Goal: Use online tool/utility: Utilize a website feature to perform a specific function

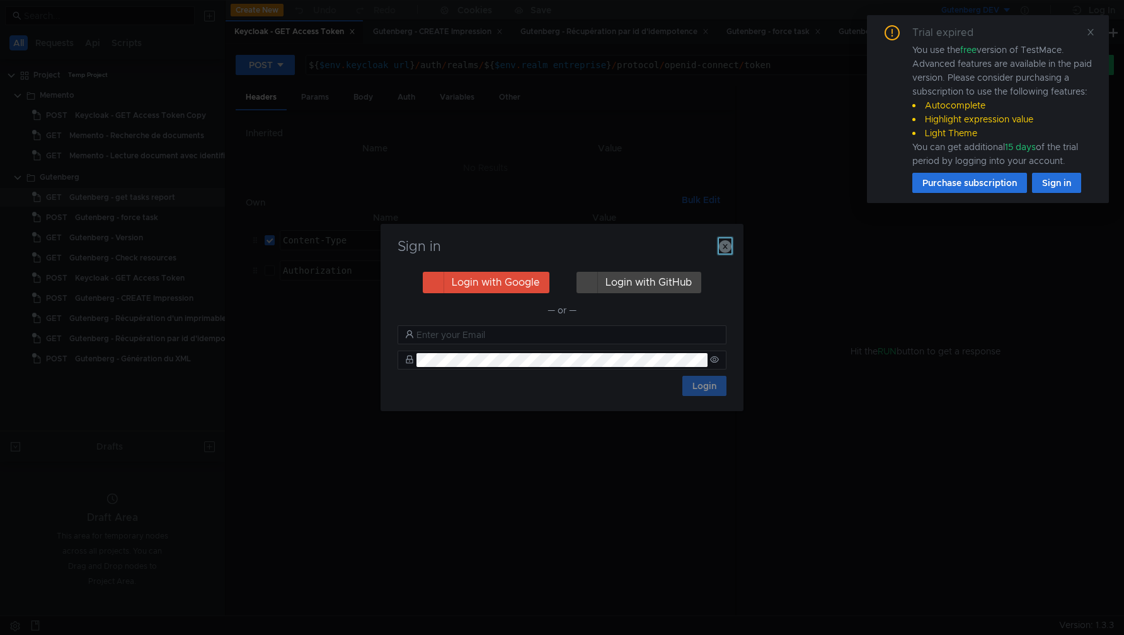
click at [727, 244] on icon "button" at bounding box center [725, 246] width 13 height 13
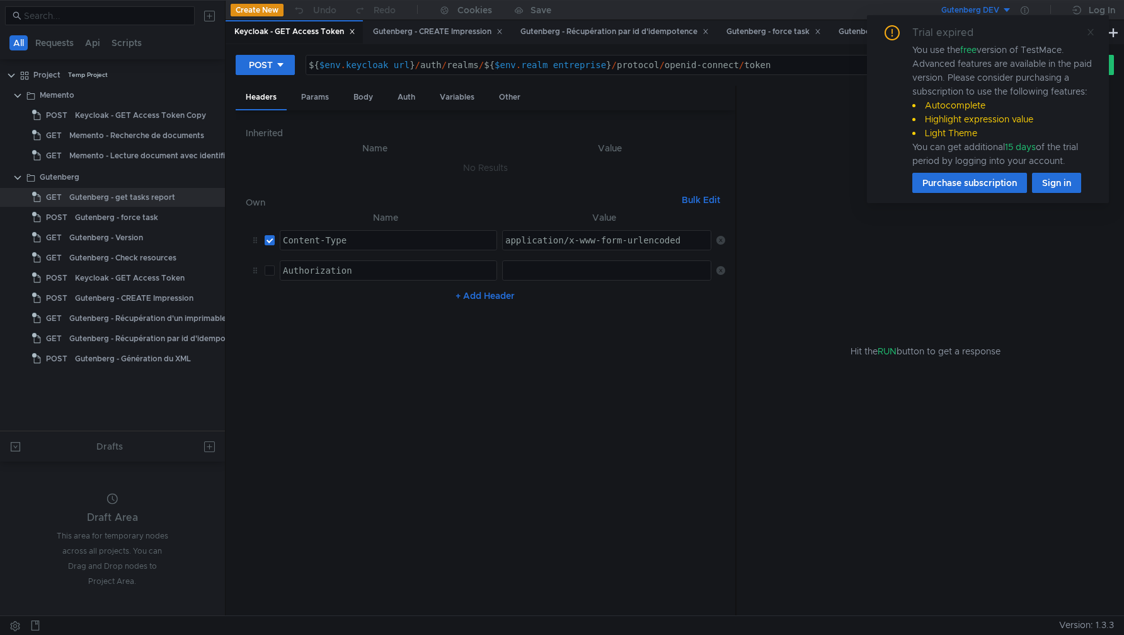
click at [1093, 32] on icon at bounding box center [1090, 32] width 9 height 9
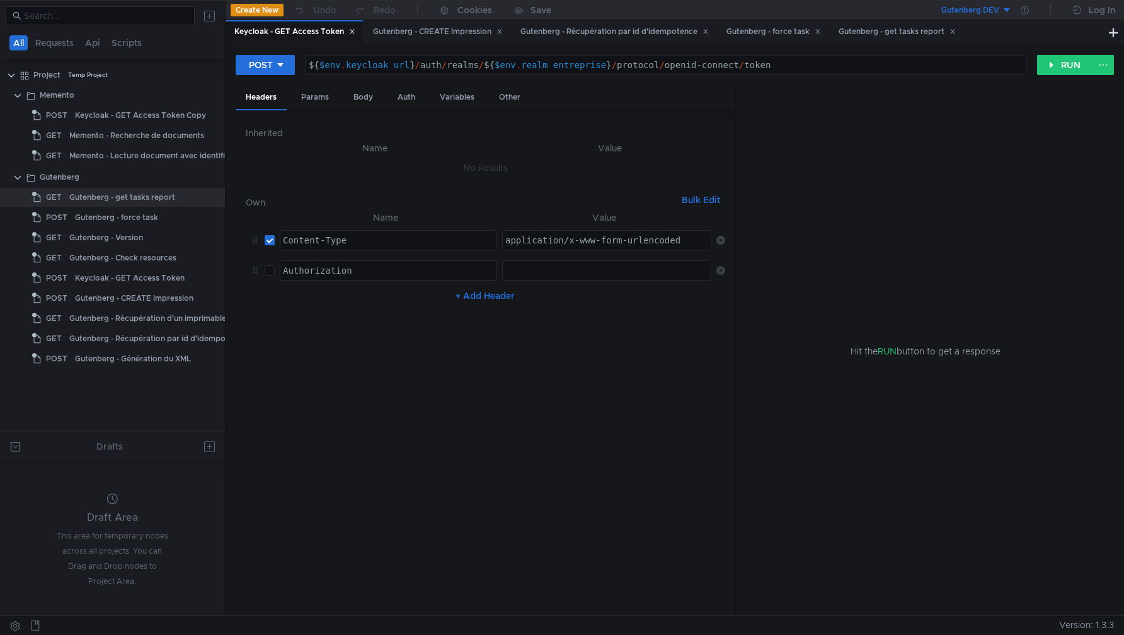
click at [1008, 11] on button "Gutenberg DEV" at bounding box center [968, 10] width 88 height 20
click at [982, 99] on li "Gutenberg LOCAL" at bounding box center [1012, 97] width 176 height 20
click at [446, 38] on div "Gutenberg - CREATE Impression" at bounding box center [437, 31] width 146 height 23
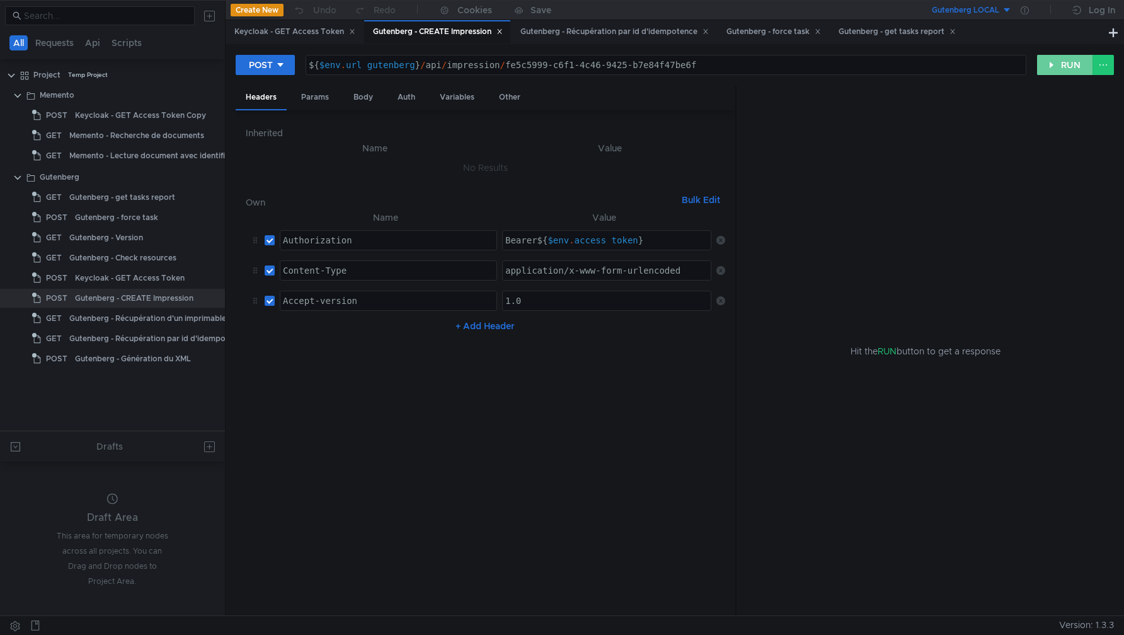
click at [1045, 66] on button "RUN" at bounding box center [1065, 65] width 56 height 20
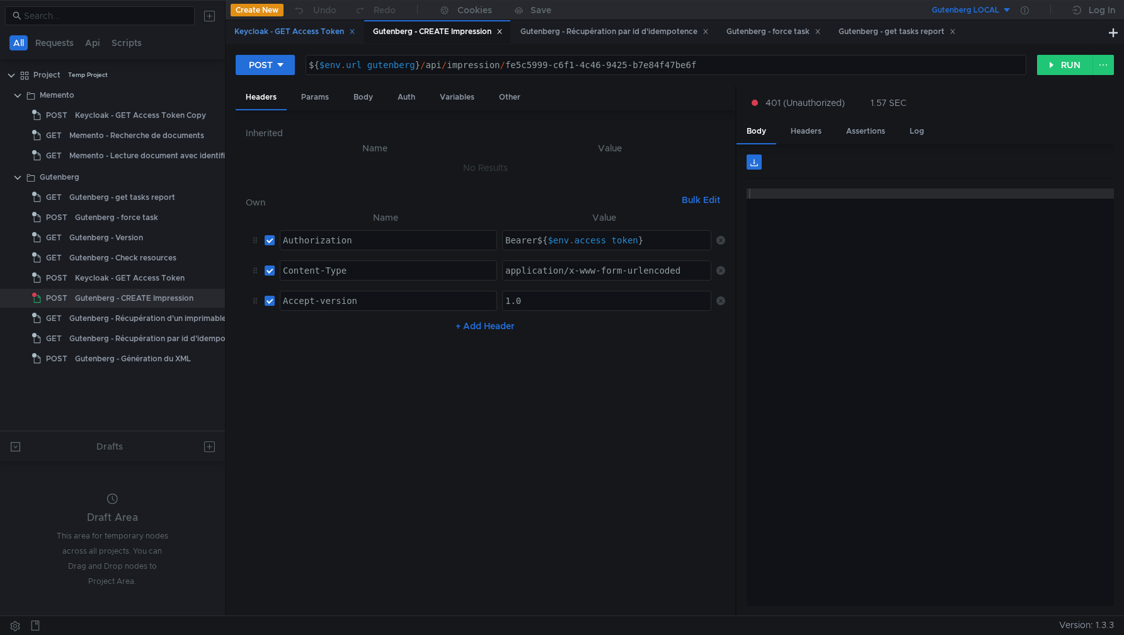
click at [294, 35] on div "Keycloak - GET Access Token" at bounding box center [294, 31] width 121 height 13
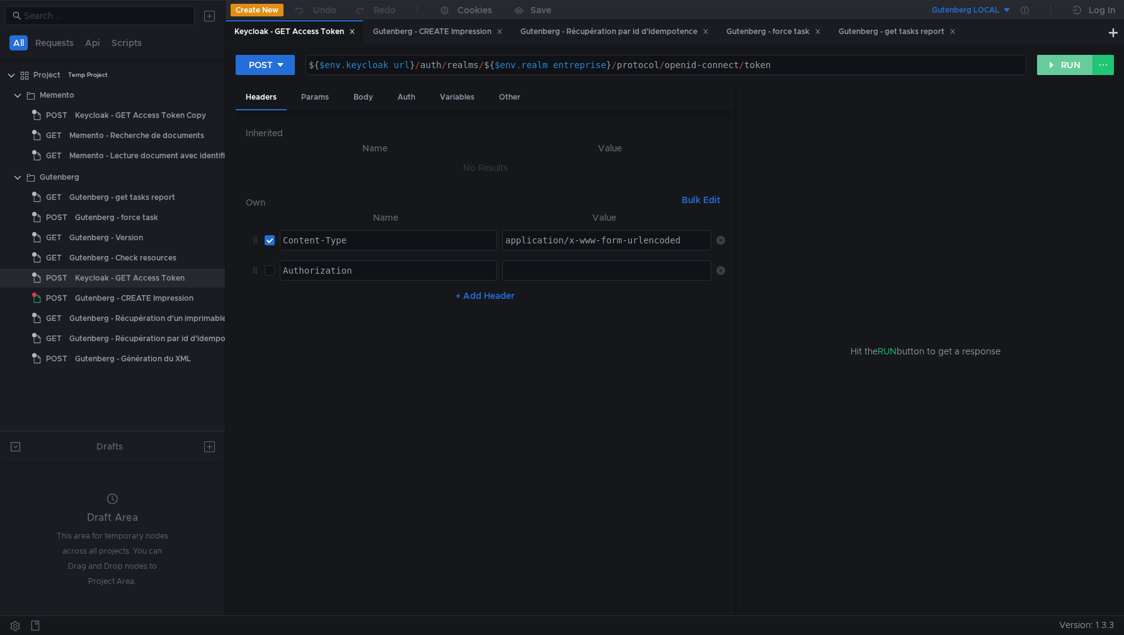
click at [1066, 71] on button "RUN" at bounding box center [1065, 65] width 56 height 20
click at [1060, 64] on button "RUN" at bounding box center [1065, 65] width 56 height 20
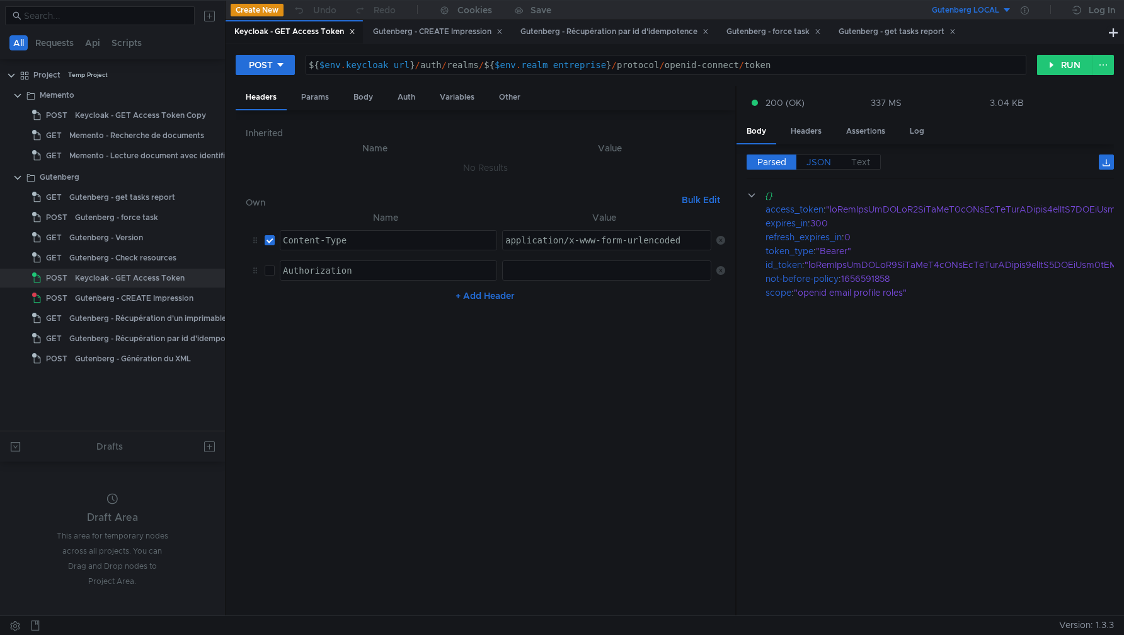
click at [813, 158] on span "JSON" at bounding box center [819, 161] width 25 height 11
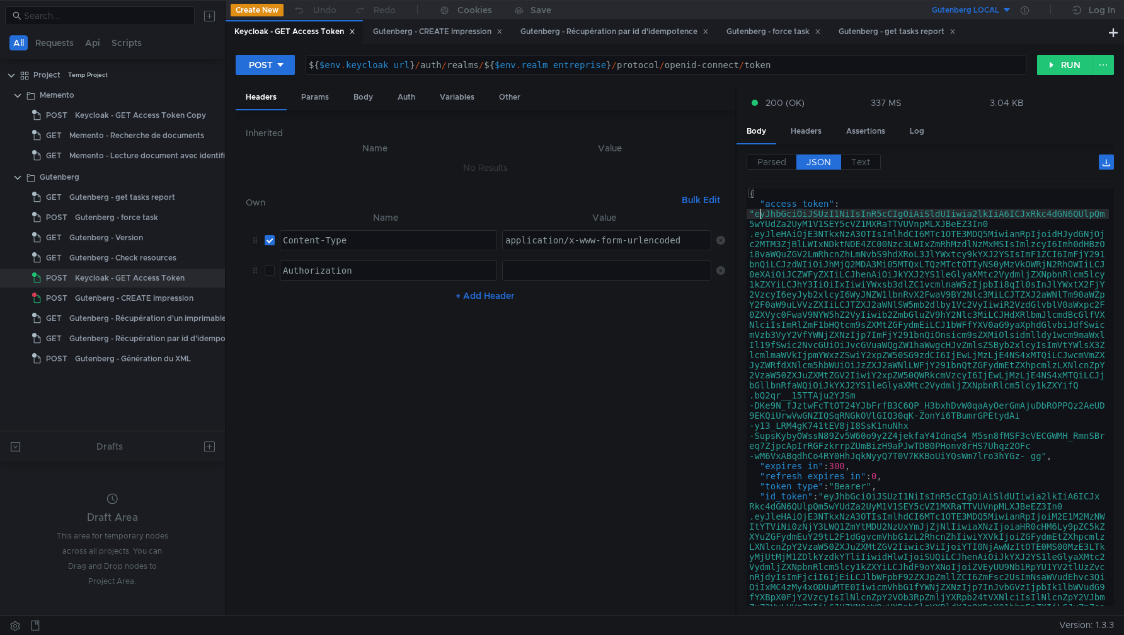
type textarea ""access_token": "eyJhbGciOiJSUzI1NiIsInR5cCIgOiAiSldUIiwia2lkIiA6ICJxRkc4dGN6QU…"
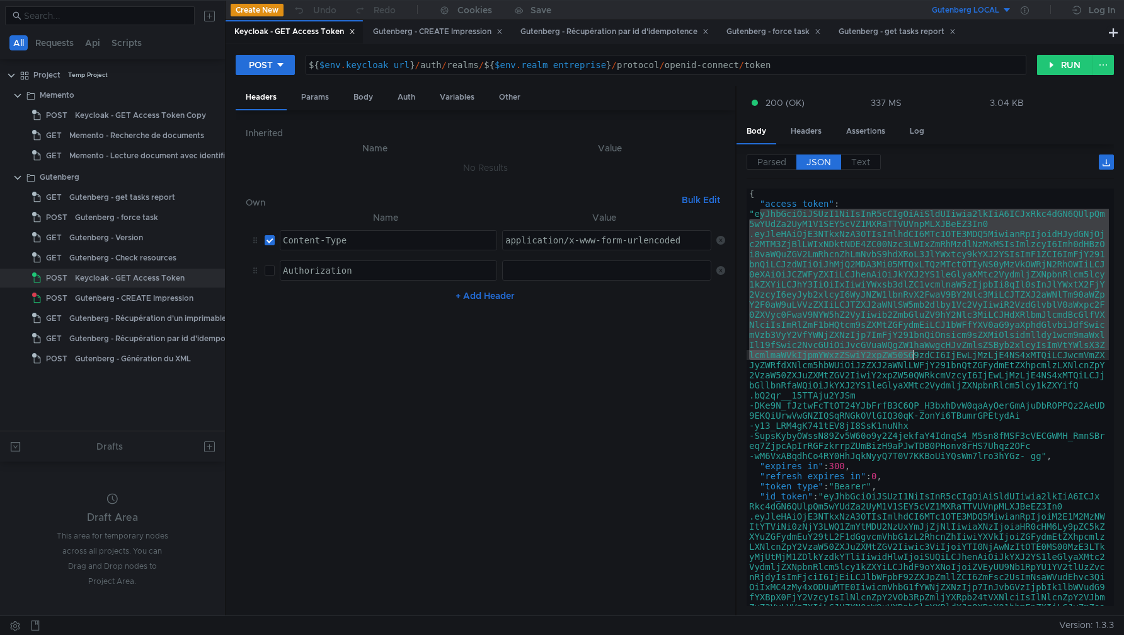
drag, startPoint x: 757, startPoint y: 215, endPoint x: 919, endPoint y: 363, distance: 219.0
click at [919, 363] on div "{ "access_token" : "eyJhbGciOiJSUzI1NiIsInR5cCIgOiAiSldUIiwia2lkIiA6ICJxRkc4dGN…" at bounding box center [928, 517] width 362 height 659
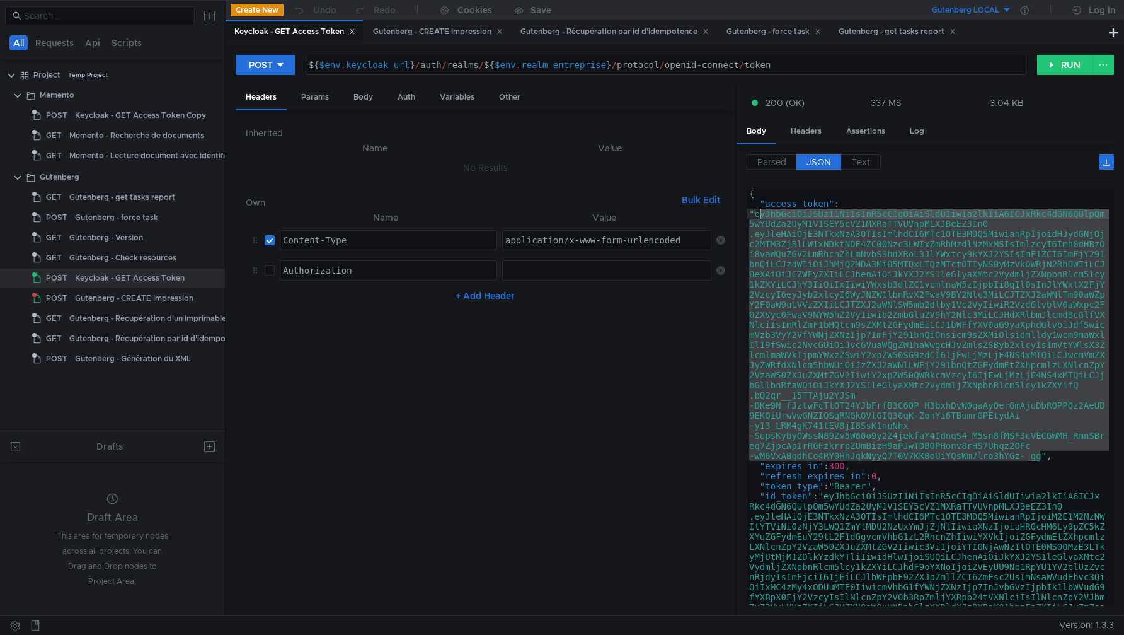
drag, startPoint x: 1042, startPoint y: 456, endPoint x: 757, endPoint y: 216, distance: 372.5
click at [757, 216] on div "{ "access_token" : "eyJhbGciOiJSUzI1NiIsInR5cCIgOiAiSldUIiwia2lkIiA6ICJxRkc4dGN…" at bounding box center [928, 517] width 362 height 659
click at [1021, 14] on icon at bounding box center [1025, 10] width 8 height 8
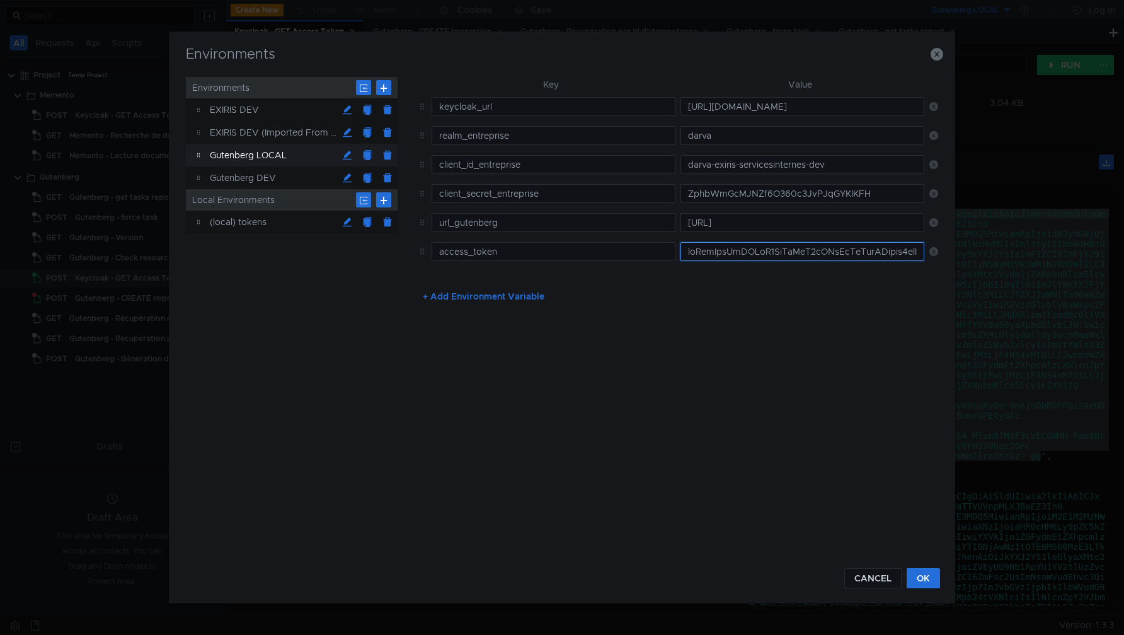
click at [740, 260] on input "text" at bounding box center [803, 251] width 244 height 19
paste input "kxNzA3OTIsImlhdCI6MTc1OTE3MDQ5MiwianRpIjoidHJydGNjOjc2MTM3ZjBlLWIxNDktNDE4ZC00N…"
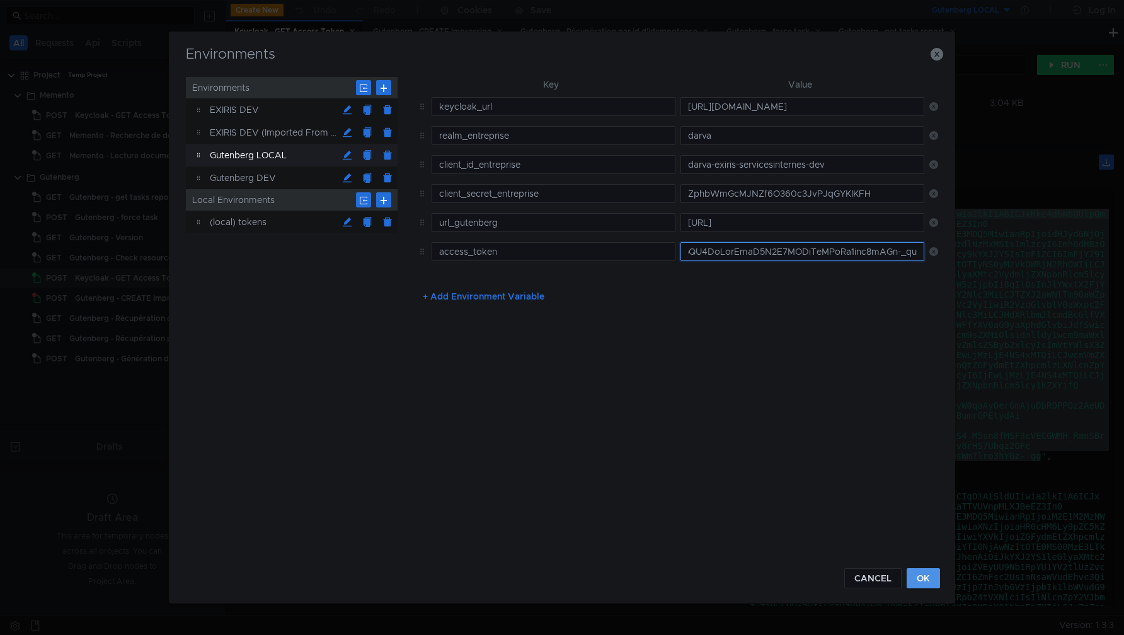
type input "eyJhbGciOiJSUzI1NiIsInR5cCIgOiAiSldUIiwia2lkIiA6ICJxRkc4dGN6QUlpQm5wYUdZa2UyM1V…"
click at [935, 573] on button "OK" at bounding box center [923, 578] width 33 height 20
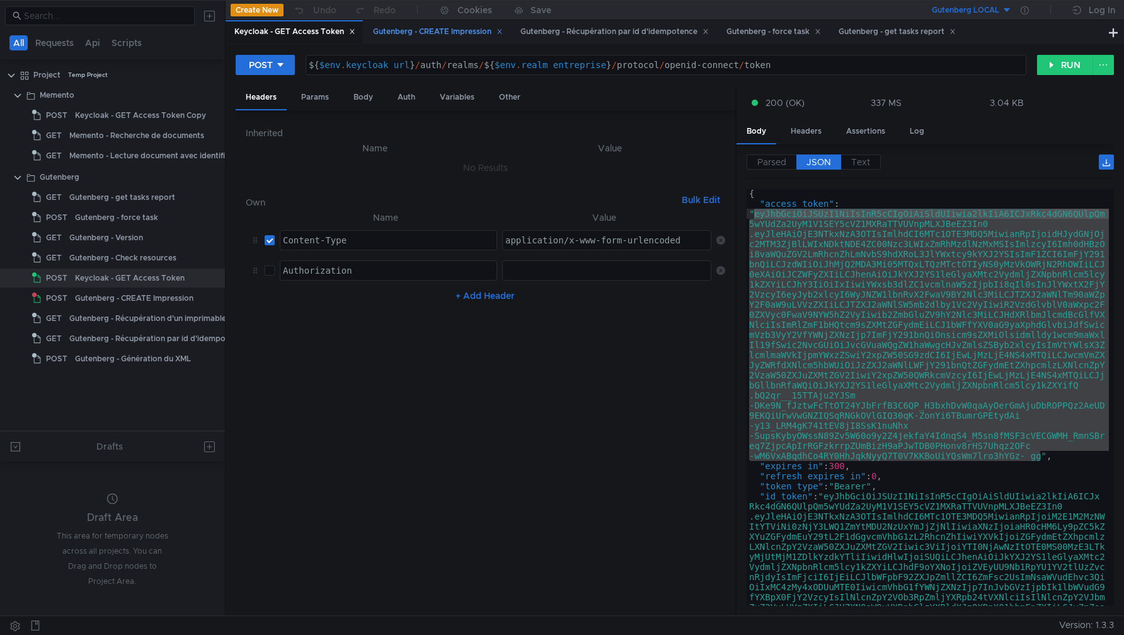
click at [435, 33] on div "Gutenberg - CREATE Impression" at bounding box center [438, 31] width 130 height 13
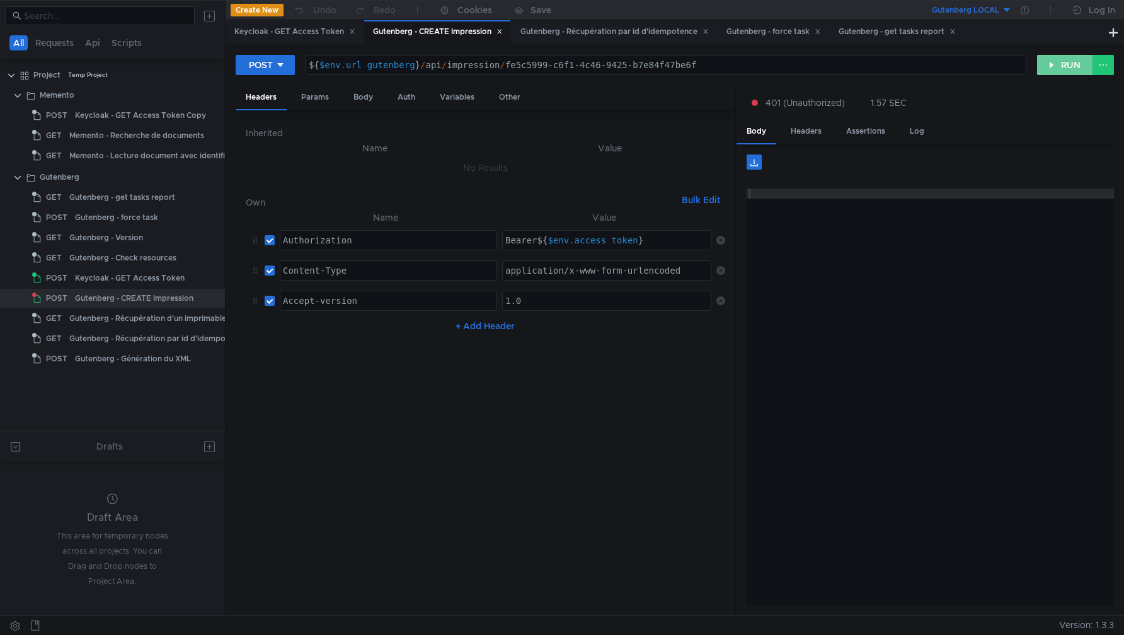
click at [1054, 71] on button "RUN" at bounding box center [1065, 65] width 56 height 20
click at [365, 101] on div "Body" at bounding box center [363, 97] width 40 height 23
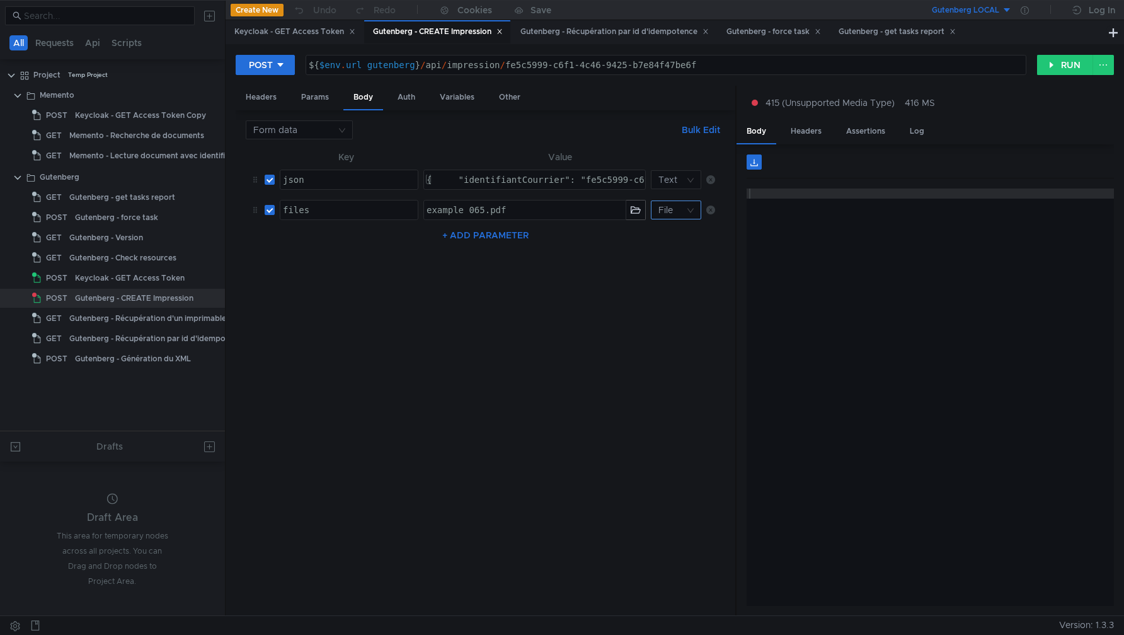
click at [689, 207] on nz-select-top-control "File" at bounding box center [676, 209] width 50 height 19
click at [689, 207] on div at bounding box center [562, 317] width 1124 height 635
click at [1056, 60] on button "RUN" at bounding box center [1065, 65] width 56 height 20
type textarea "{ "identifiantCourrier": "fe5c5999-c6f1-4c46-9425-b7e84f47be6f", "appOrigine": …"
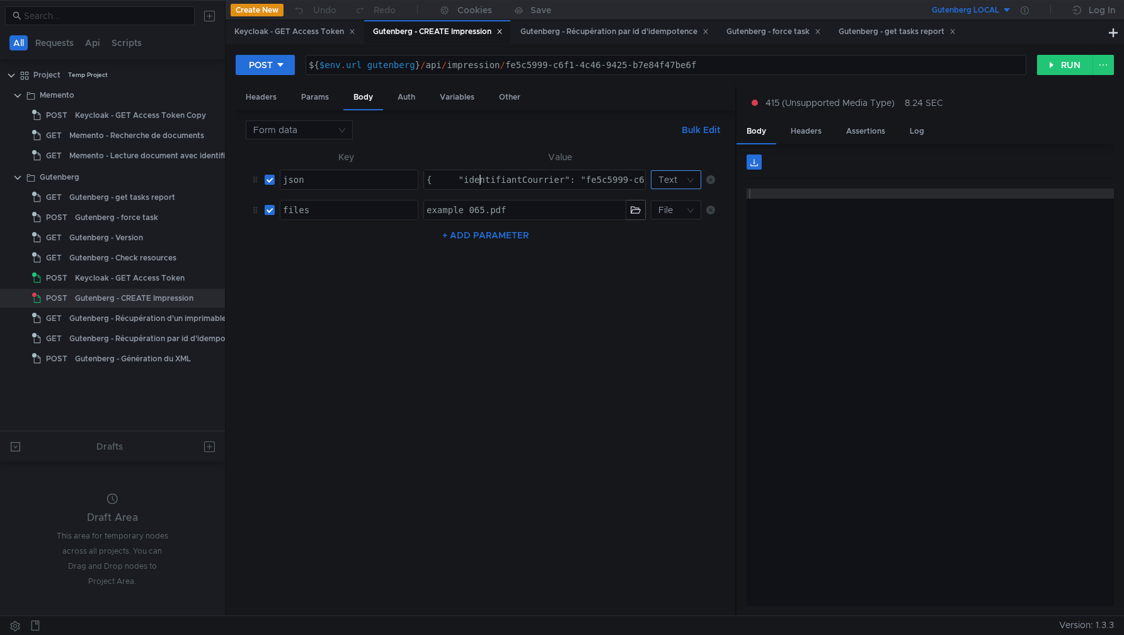
click at [680, 180] on input at bounding box center [671, 180] width 26 height 18
click at [681, 180] on div at bounding box center [562, 317] width 1124 height 635
click at [343, 127] on nz-select-top-control "Form data" at bounding box center [299, 129] width 107 height 19
click at [343, 127] on div at bounding box center [562, 317] width 1124 height 635
click at [1056, 61] on button "RUN" at bounding box center [1065, 65] width 56 height 20
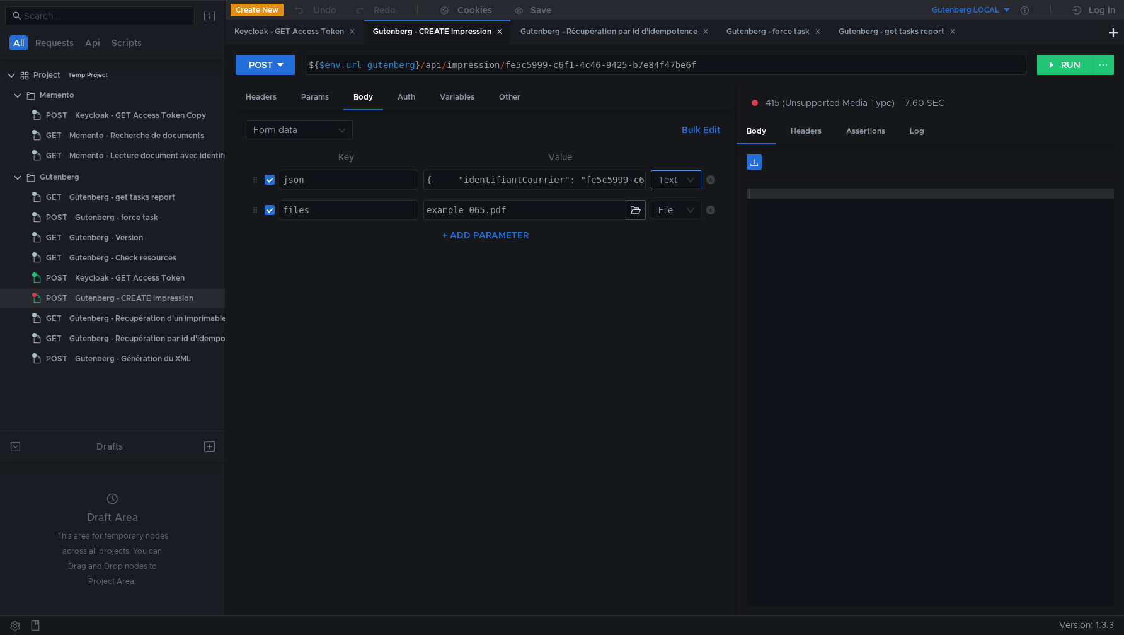
click at [694, 181] on nz-select-top-control "Text" at bounding box center [676, 179] width 50 height 19
click at [694, 181] on div at bounding box center [562, 317] width 1124 height 635
click at [1061, 64] on button "RUN" at bounding box center [1065, 65] width 56 height 20
click at [1066, 58] on button "RUN" at bounding box center [1065, 65] width 56 height 20
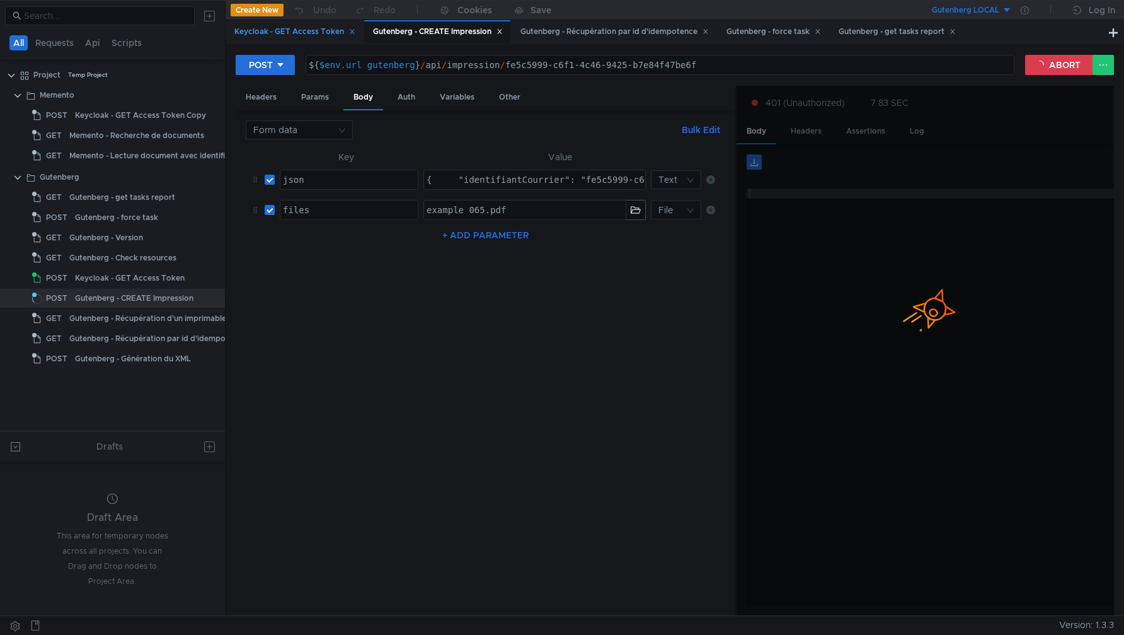
click at [316, 38] on div "Keycloak - GET Access Token" at bounding box center [294, 31] width 121 height 13
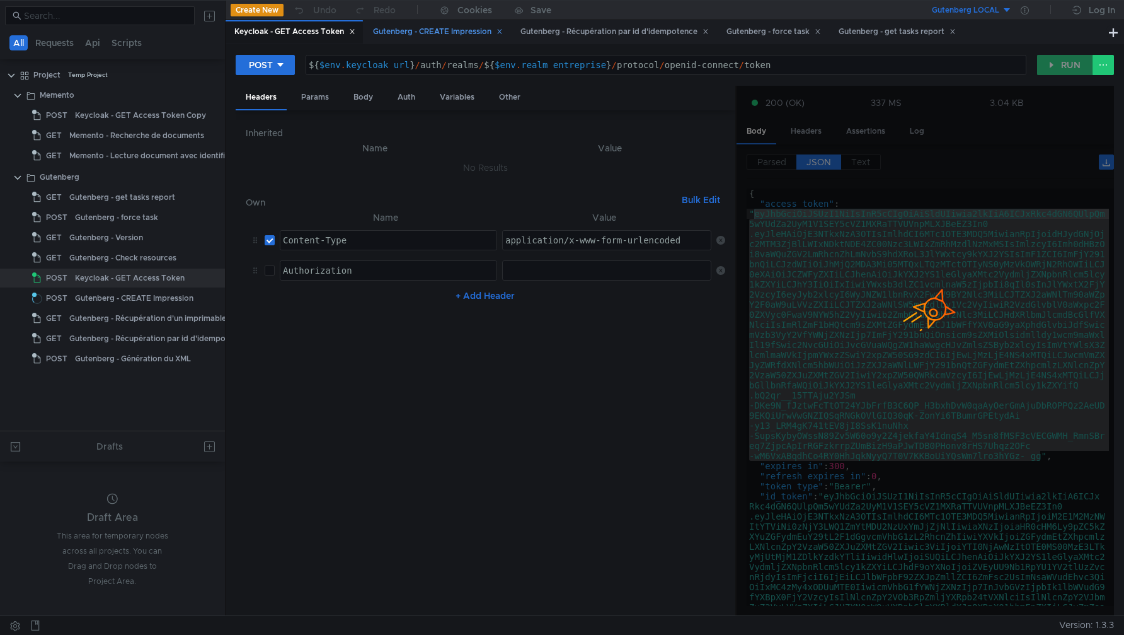
click at [452, 38] on div "Gutenberg - CREATE Impression" at bounding box center [438, 31] width 130 height 13
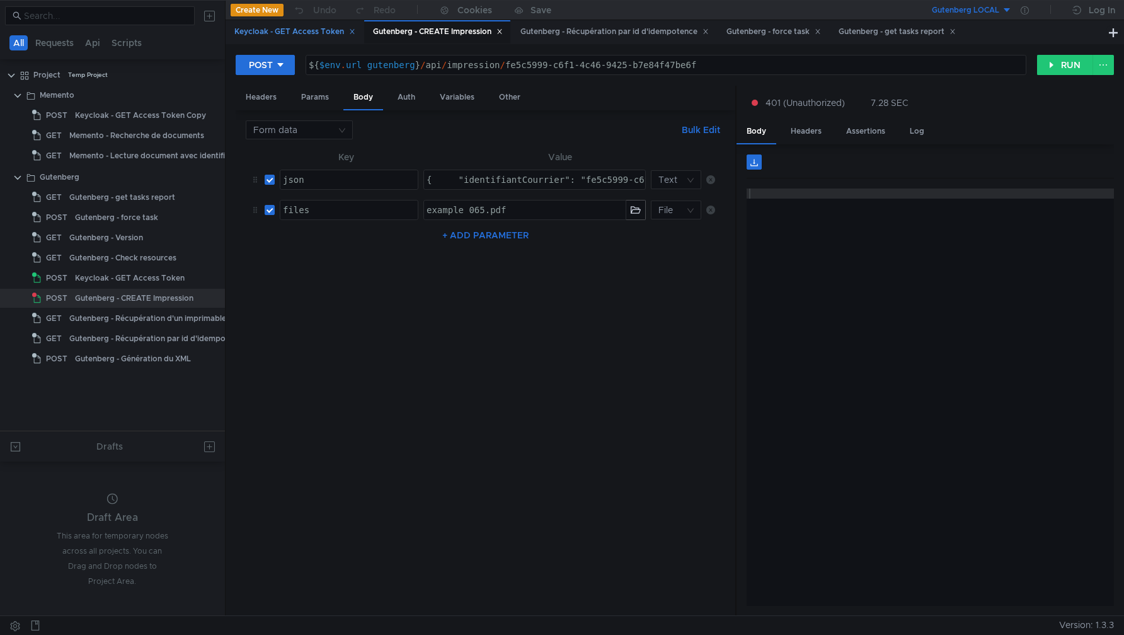
click at [295, 38] on div "Keycloak - GET Access Token" at bounding box center [294, 31] width 137 height 23
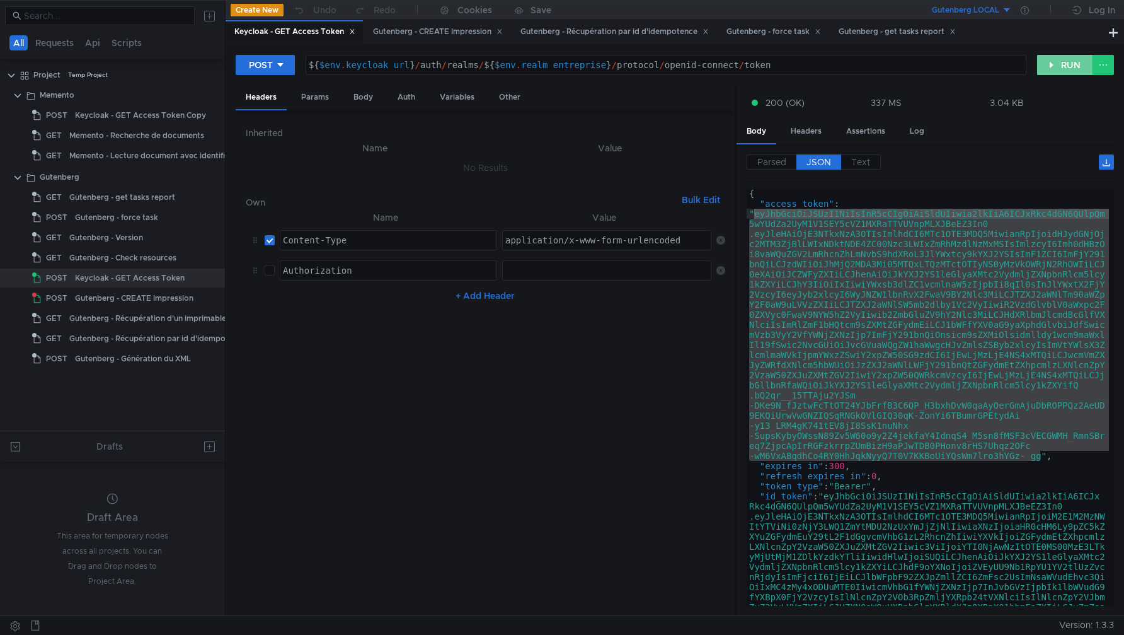
click at [1054, 62] on button "RUN" at bounding box center [1065, 65] width 56 height 20
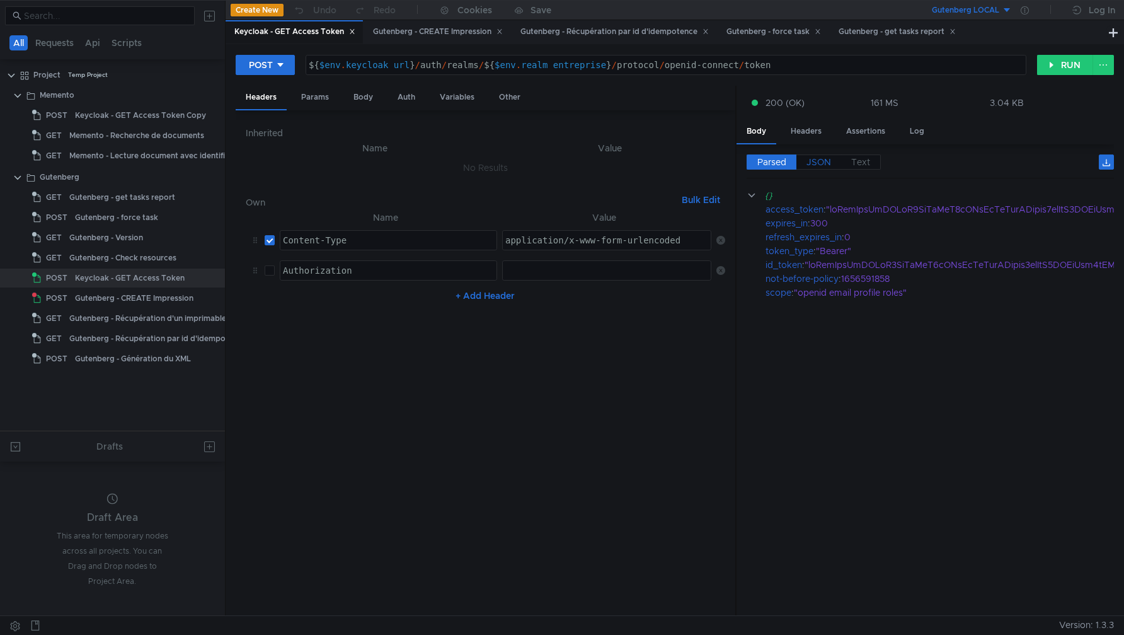
click at [822, 163] on span "JSON" at bounding box center [819, 161] width 25 height 11
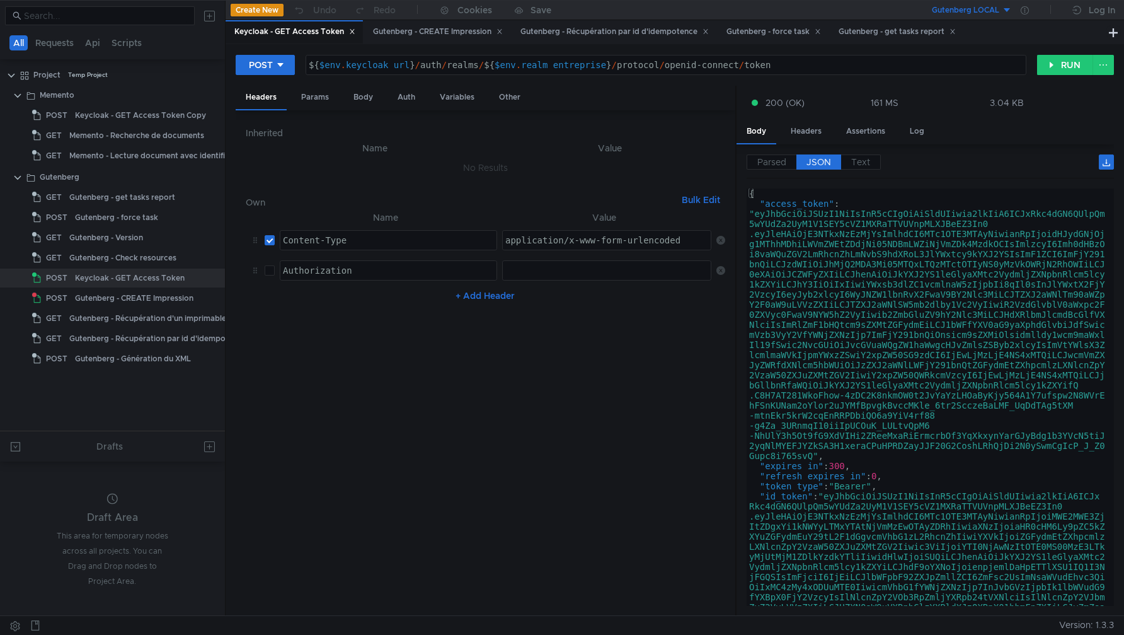
type textarea ""access_token": "eyJhbGciOiJSUzI1NiIsInR5cCIgOiAiSldUIiwia2lkIiA6ICJxRkc4dGN6QU…"
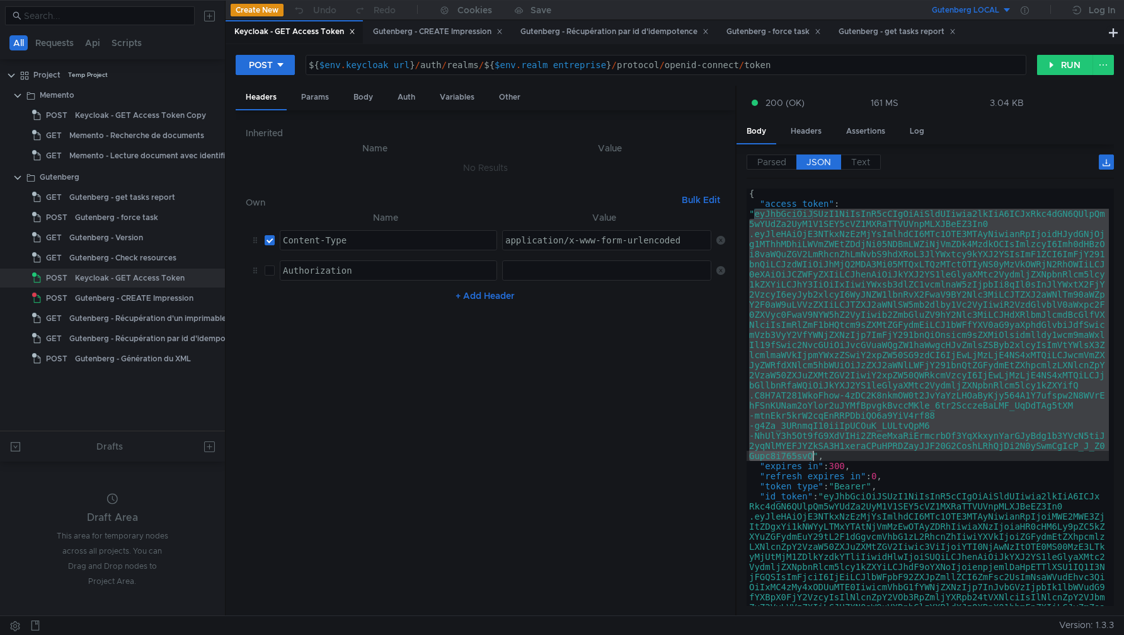
drag, startPoint x: 755, startPoint y: 215, endPoint x: 813, endPoint y: 457, distance: 249.0
click at [813, 457] on div "{ "access_token" : "eyJhbGciOiJSUzI1NiIsInR5cCIgOiAiSldUIiwia2lkIiA6ICJxRkc4dGN…" at bounding box center [928, 522] width 362 height 669
click at [451, 36] on div "Gutenberg - CREATE Impression" at bounding box center [438, 31] width 130 height 13
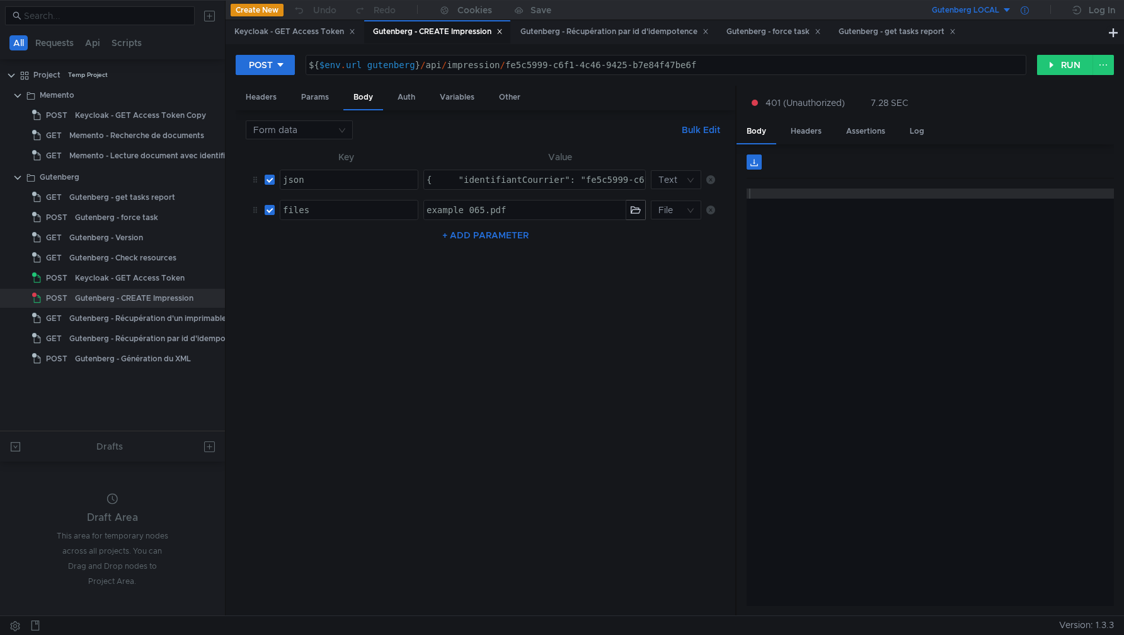
click at [1022, 10] on icon at bounding box center [1025, 10] width 8 height 8
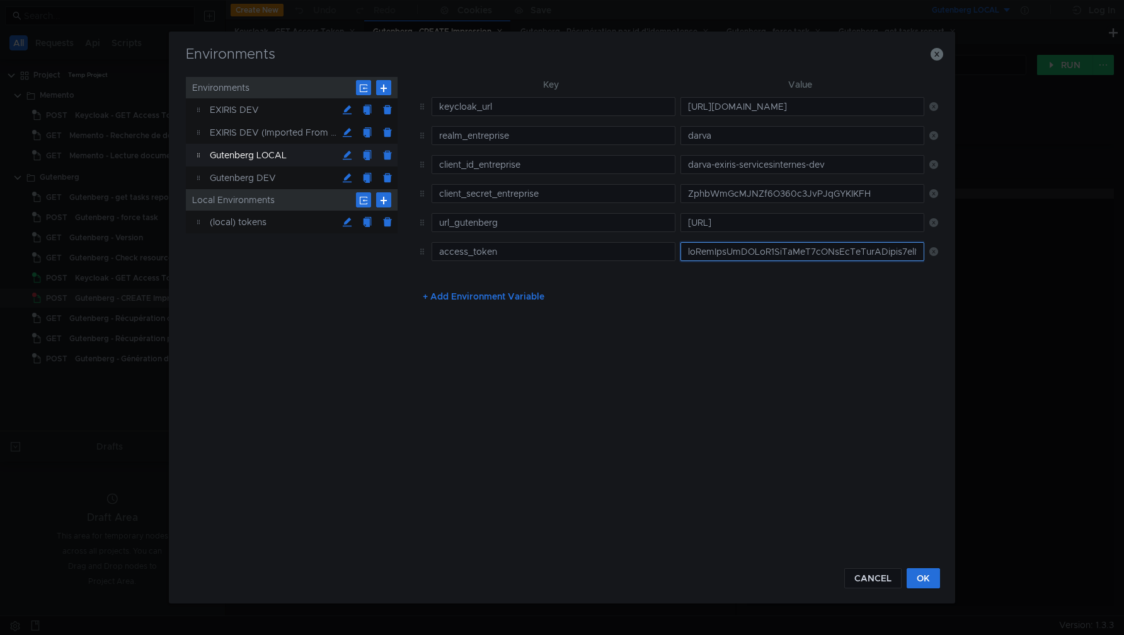
click at [725, 256] on input "text" at bounding box center [803, 251] width 244 height 19
paste input "eyJhbGciOiJSUzI1NiIsInR5cCIgOiAiSldUIiwia2lkIiA6ICJxRkc4dGN6QUlpQm5wYUdZa2UyM1V…"
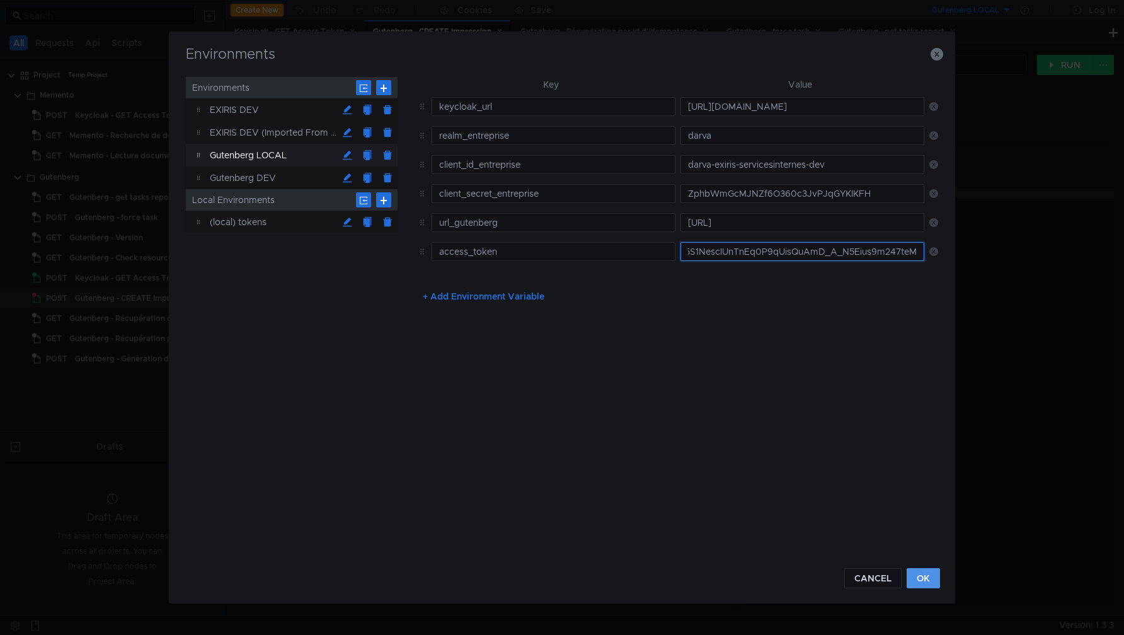
type input "eyJhbGciOiJSUzI1NiIsInR5cCIgOiAiSldUIiwia2lkIiA6ICJxRkc4dGN6QUlpQm5wYUdZa2UyM1V…"
click at [928, 571] on button "OK" at bounding box center [923, 578] width 33 height 20
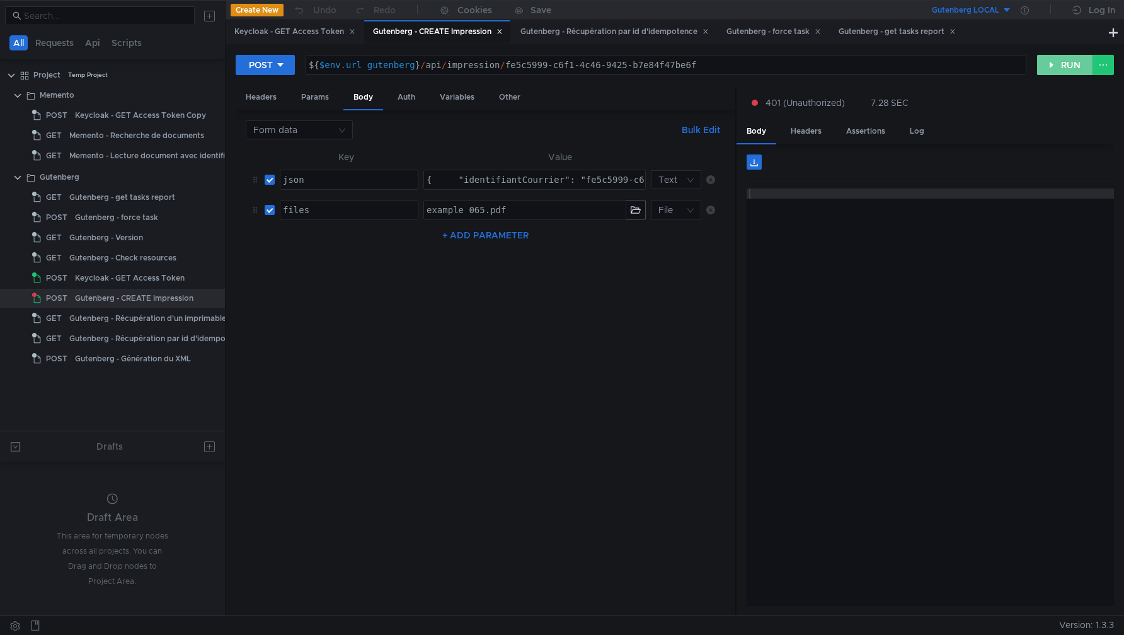
click at [1047, 65] on button "RUN" at bounding box center [1065, 65] width 56 height 20
click at [1058, 67] on button "RUN" at bounding box center [1065, 65] width 56 height 20
click at [1054, 64] on button "RUN" at bounding box center [1065, 65] width 56 height 20
click at [1064, 65] on button "RUN" at bounding box center [1065, 65] width 56 height 20
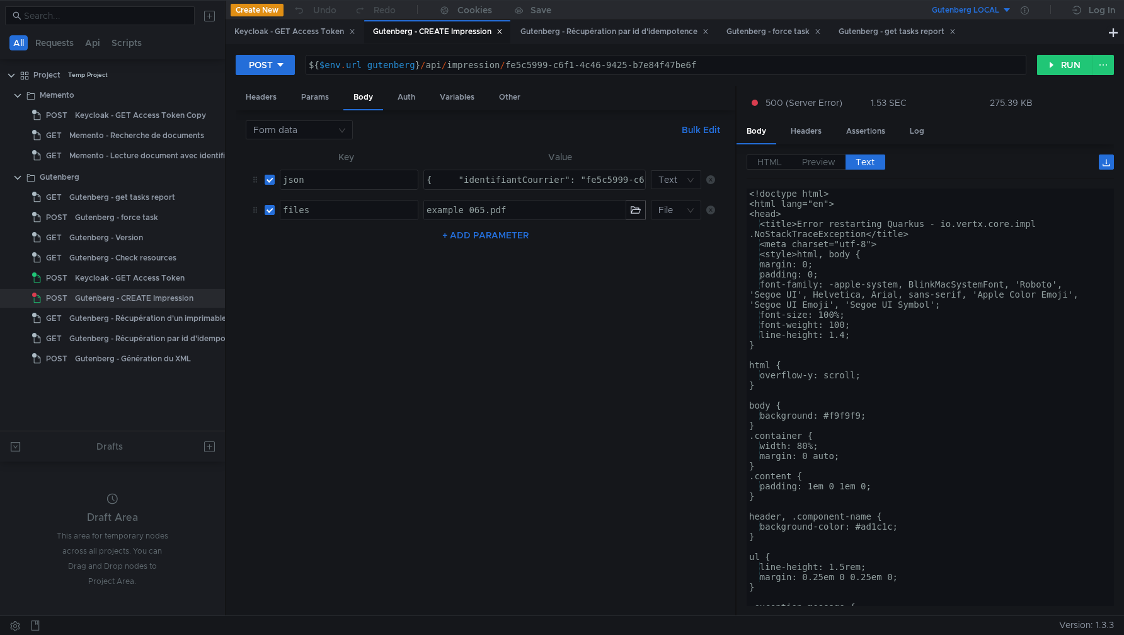
click at [1057, 54] on div "POST ${ $env . url_gutenberg } / api / impression / fe5c5999-c6f1-4c46-9425-b7e…" at bounding box center [675, 70] width 878 height 32
click at [1062, 67] on button "RUN" at bounding box center [1065, 65] width 56 height 20
click at [1048, 67] on button "RUN" at bounding box center [1065, 65] width 56 height 20
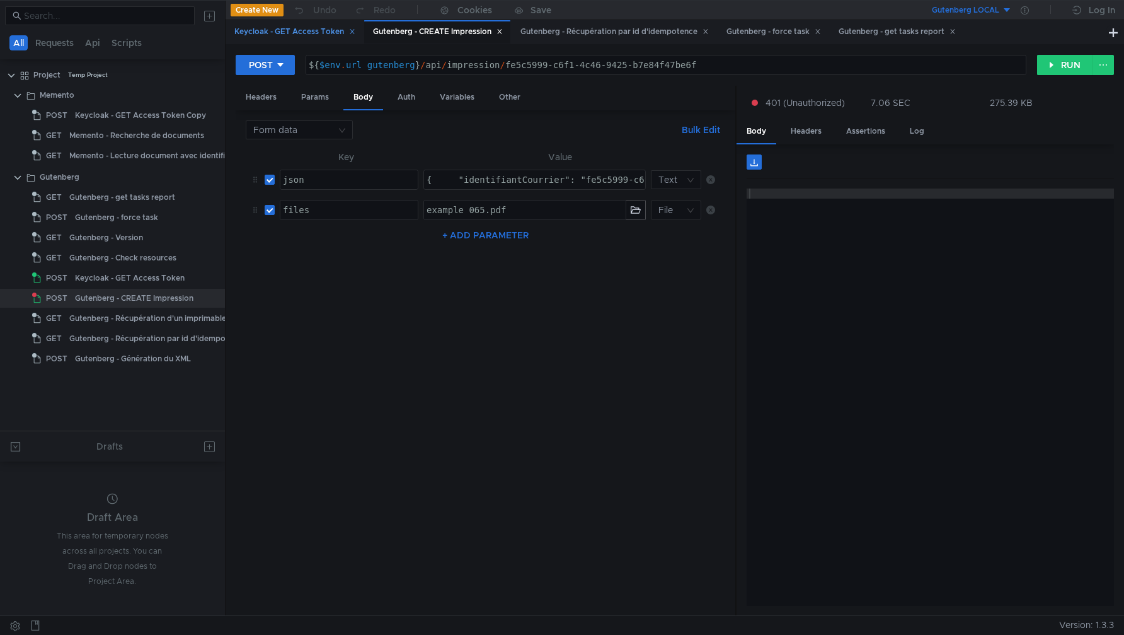
click at [316, 35] on div "Keycloak - GET Access Token" at bounding box center [294, 31] width 121 height 13
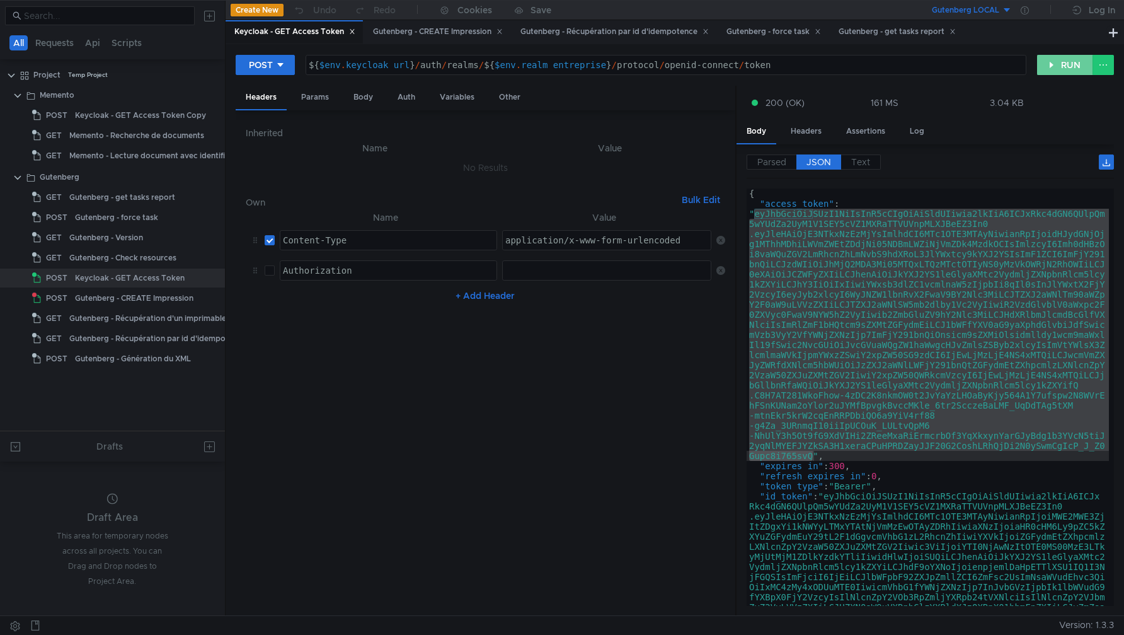
click at [1060, 66] on button "RUN" at bounding box center [1065, 65] width 56 height 20
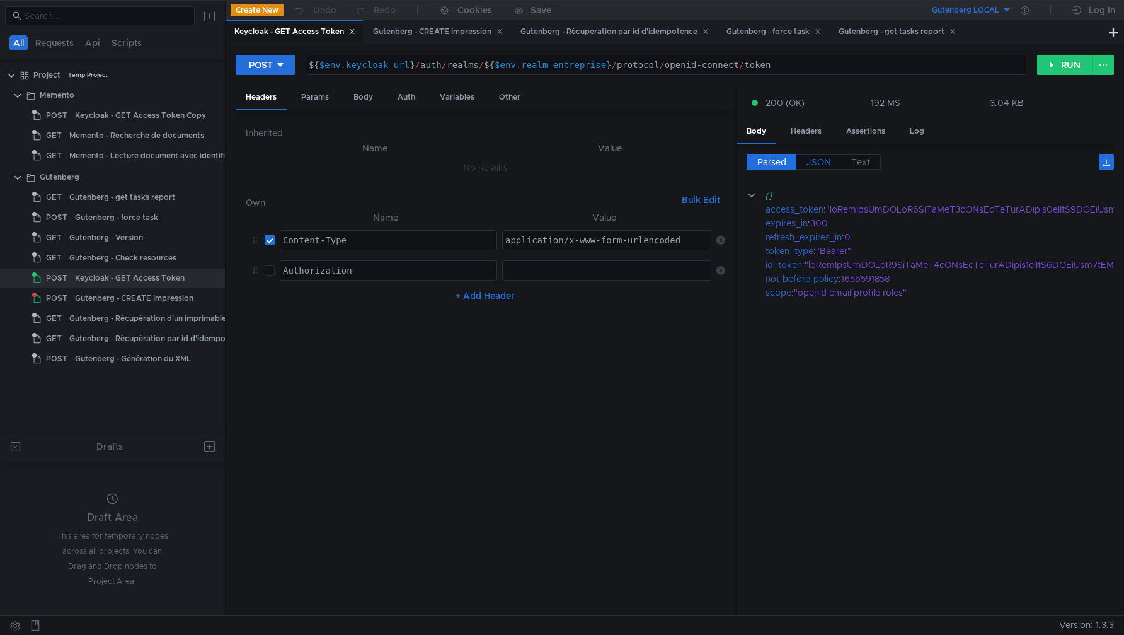
click at [824, 156] on span "JSON" at bounding box center [819, 161] width 25 height 11
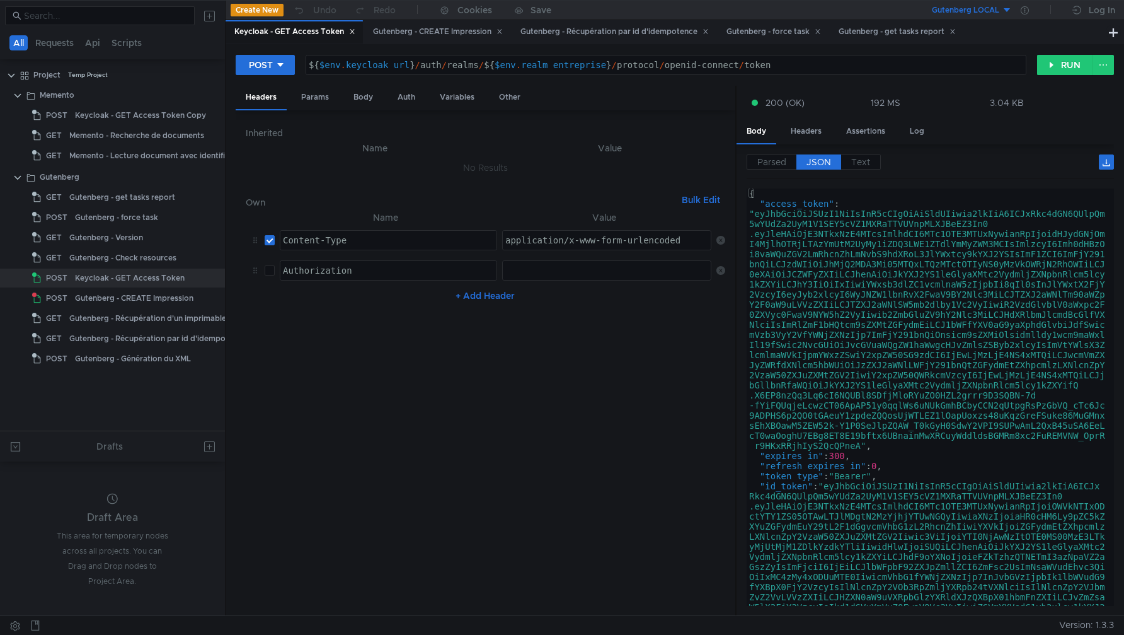
type textarea ""access_token": "eyJhbGciOiJSUzI1NiIsInR5cCIgOiAiSldUIiwia2lkIiA6ICJxRkc4dGN6QU…"
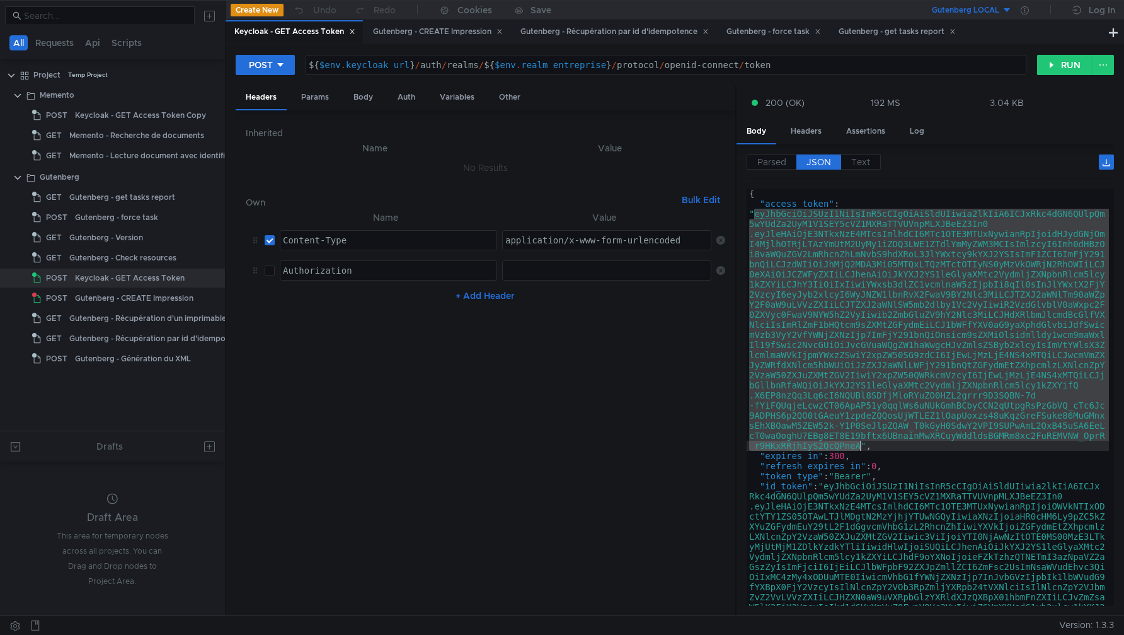
drag, startPoint x: 756, startPoint y: 214, endPoint x: 859, endPoint y: 447, distance: 255.0
click at [859, 447] on div "{ "access_token" : "eyJhbGciOiJSUzI1NiIsInR5cCIgOiAiSldUIiwia2lkIiA6ICJxRkc4dGN…" at bounding box center [928, 517] width 362 height 659
click at [1026, 9] on icon at bounding box center [1025, 10] width 8 height 8
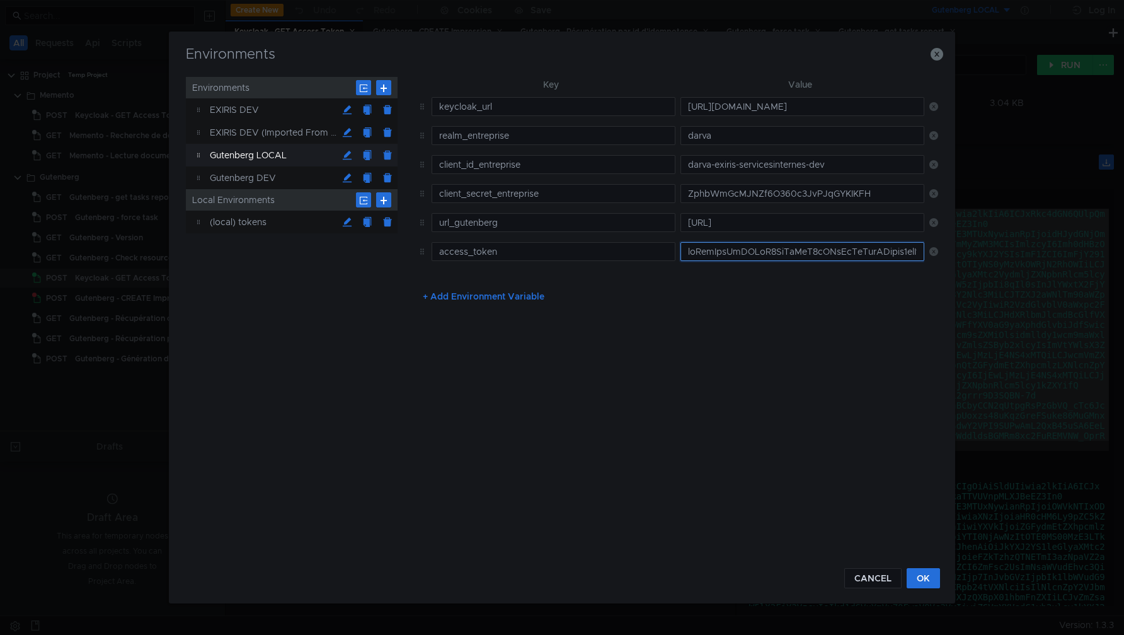
click at [734, 253] on input "text" at bounding box center [803, 251] width 244 height 19
paste input "eyJhbGciOiJSUzI1NiIsInR5cCIgOiAiSldUIiwia2lkIiA6ICJxRkc4dGN6QUlpQm5wYUdZa2UyM1V…"
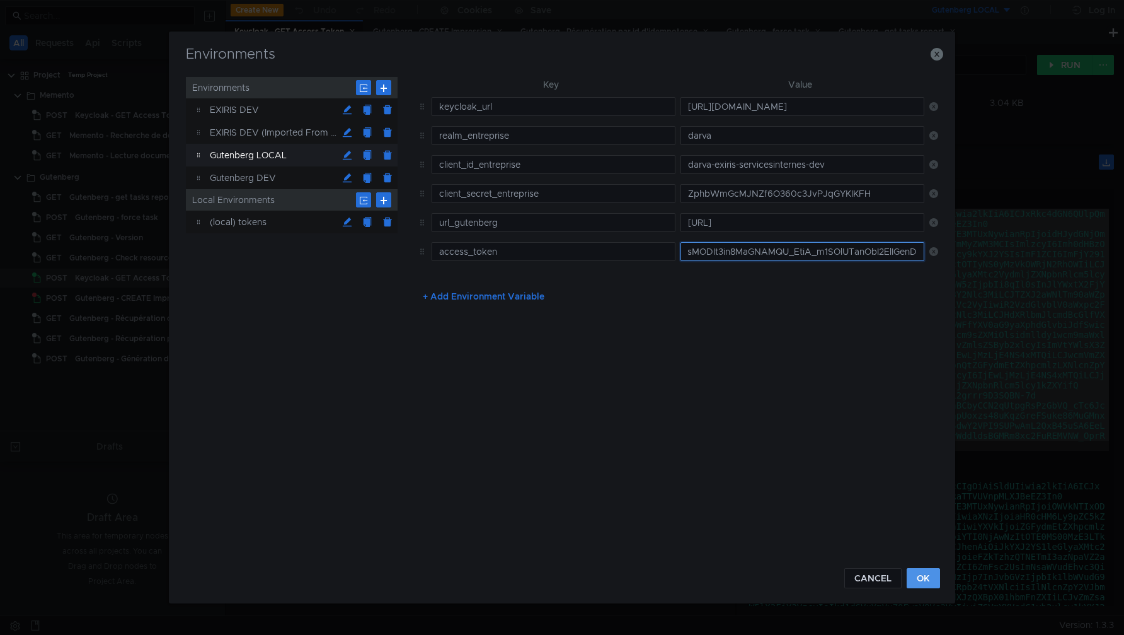
type input "eyJhbGciOiJSUzI1NiIsInR5cCIgOiAiSldUIiwia2lkIiA6ICJxRkc4dGN6QUlpQm5wYUdZa2UyM1V…"
click at [929, 568] on button "OK" at bounding box center [923, 578] width 33 height 20
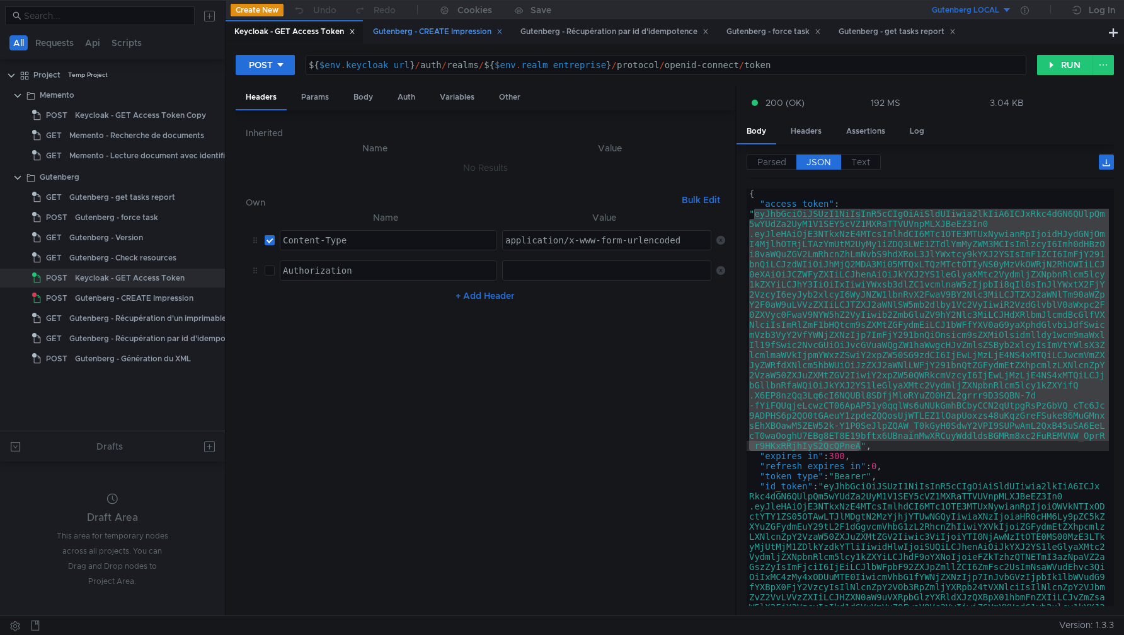
click at [454, 30] on div "Gutenberg - CREATE Impression" at bounding box center [438, 31] width 130 height 13
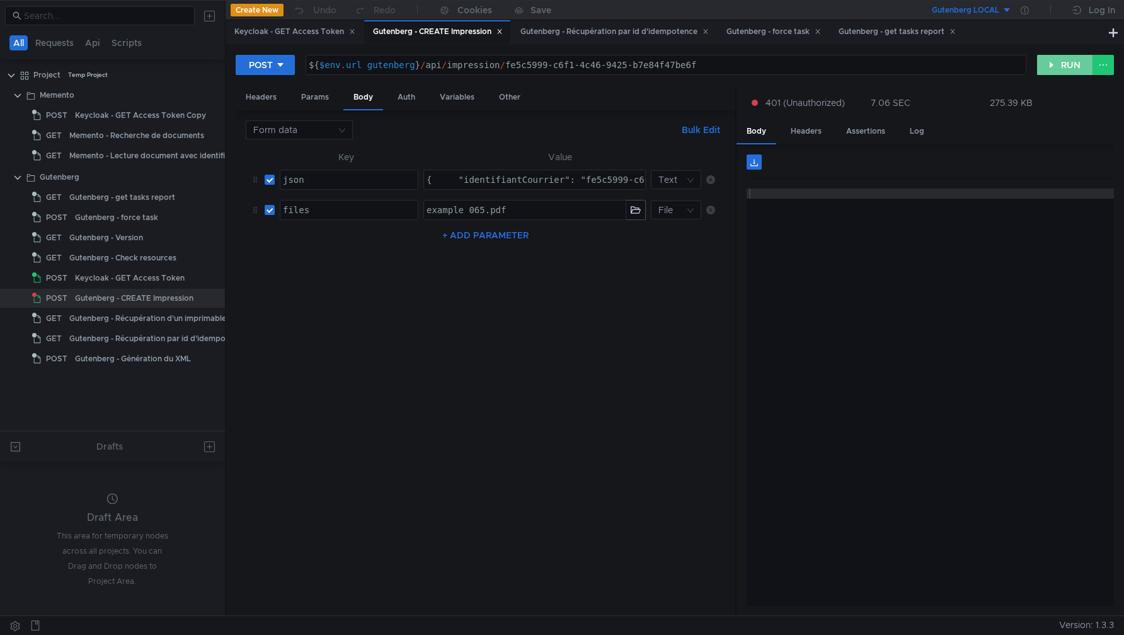
click at [1054, 64] on button "RUN" at bounding box center [1065, 65] width 56 height 20
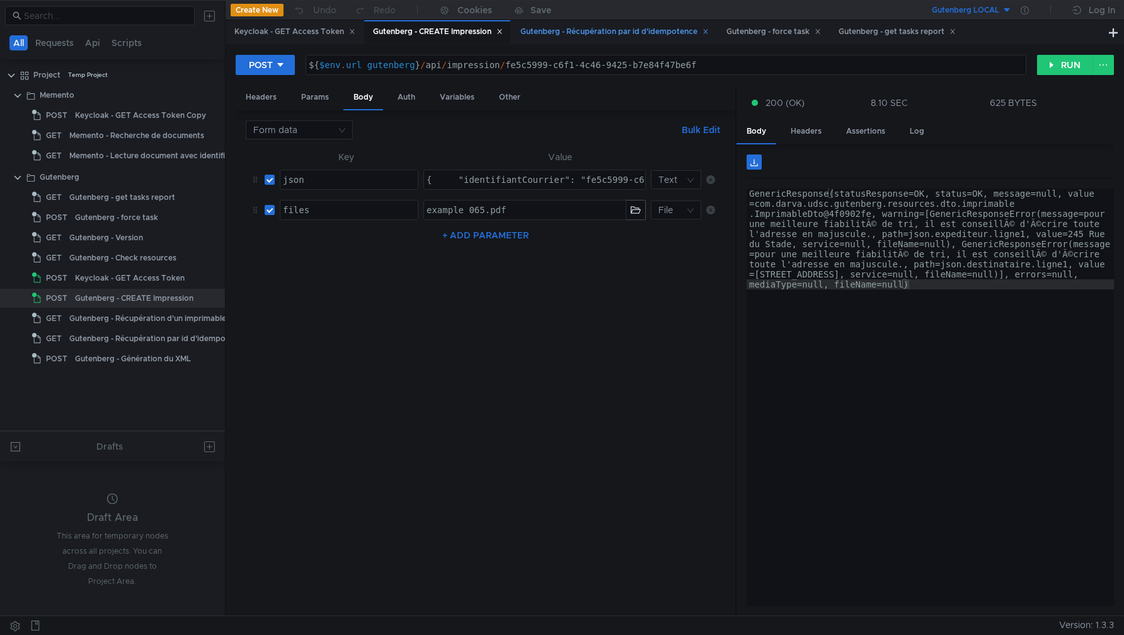
click at [609, 41] on div "Gutenberg - Récupération par id d'idempotence" at bounding box center [614, 31] width 205 height 23
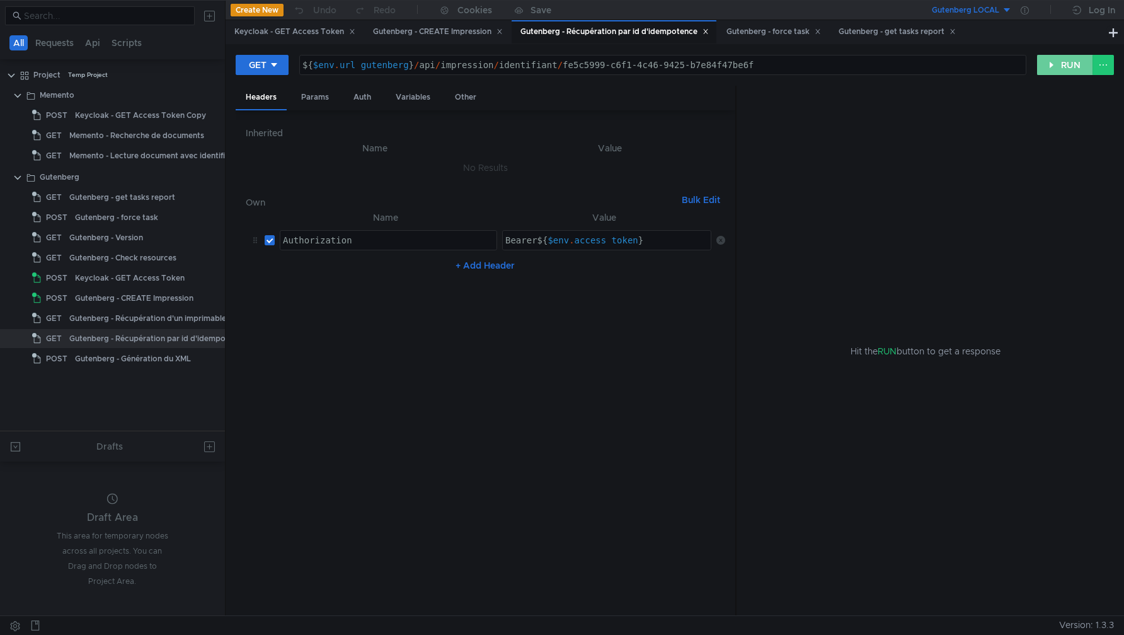
click at [1054, 68] on button "RUN" at bounding box center [1065, 65] width 56 height 20
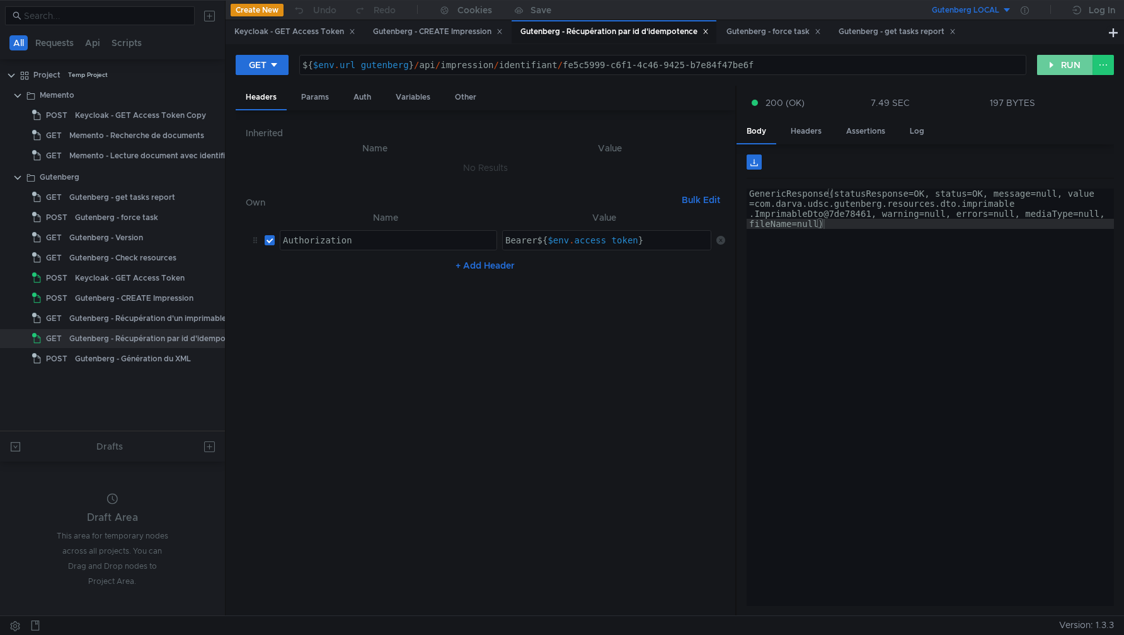
click at [1047, 72] on button "RUN" at bounding box center [1065, 65] width 56 height 20
click at [1065, 58] on button "RUN" at bounding box center [1065, 65] width 56 height 20
